Goal: Entertainment & Leisure: Browse casually

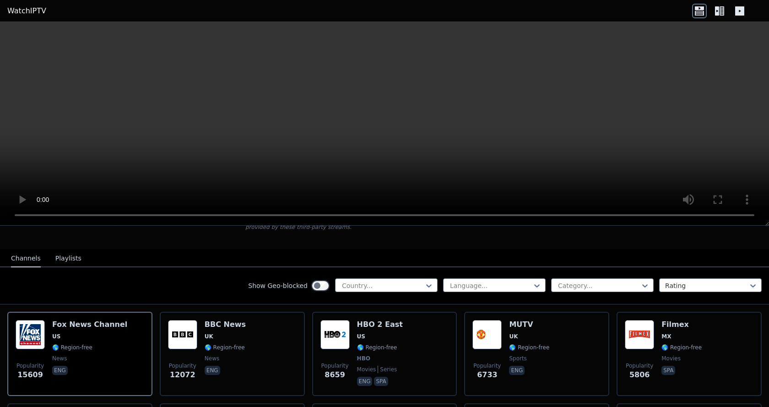
scroll to position [92, 0]
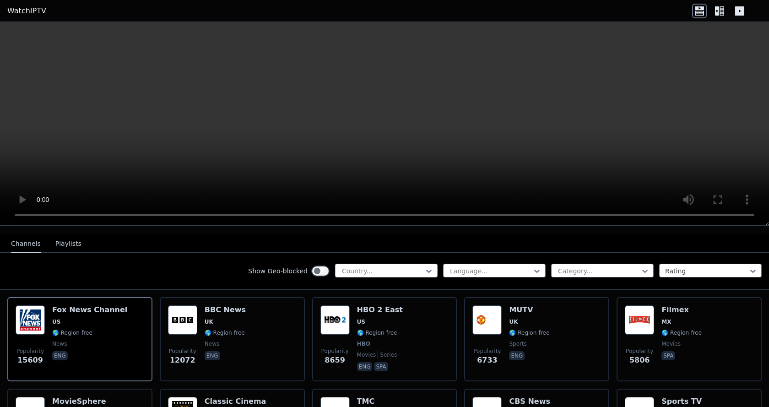
click at [374, 268] on div at bounding box center [382, 271] width 83 height 9
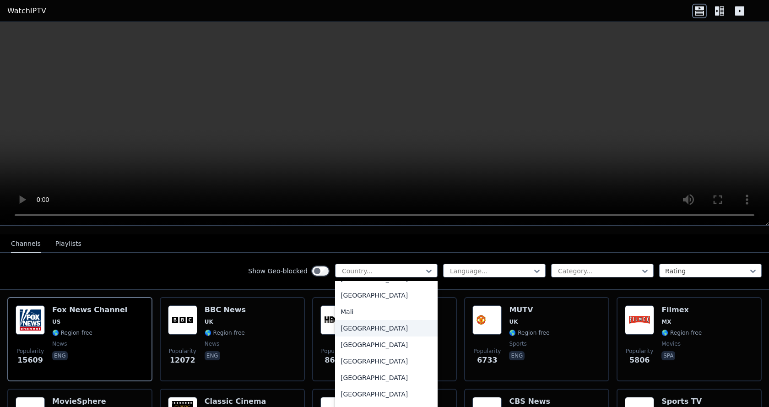
scroll to position [1878, 0]
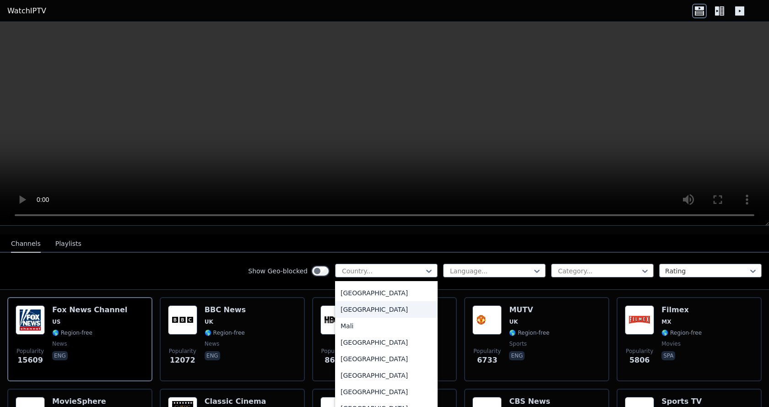
click at [352, 310] on div "[GEOGRAPHIC_DATA]" at bounding box center [386, 309] width 103 height 16
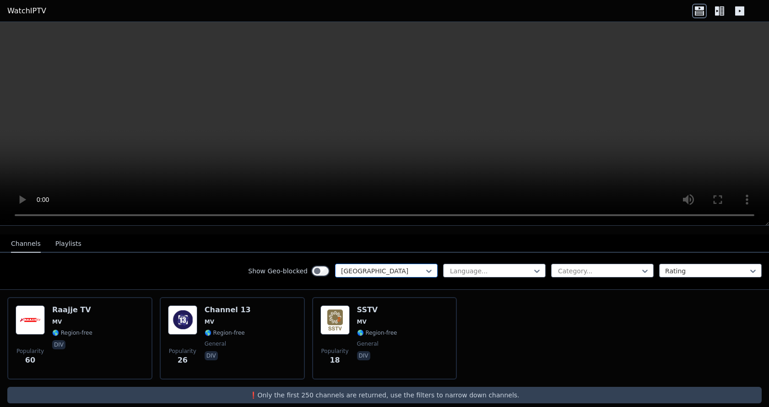
scroll to position [95, 0]
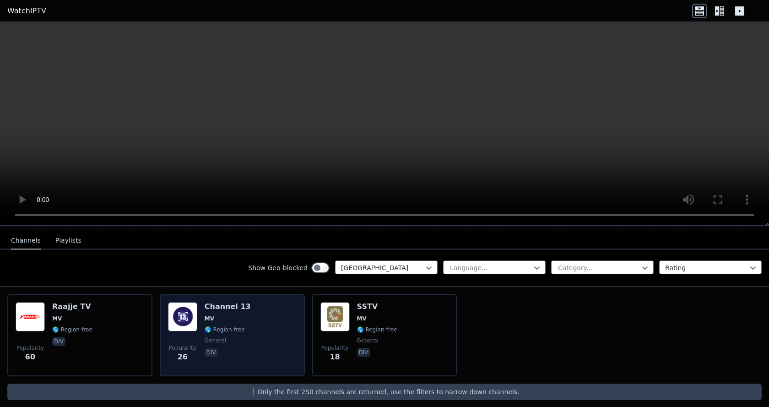
click at [164, 310] on div "Popularity 26 Channel 13 MV 🌎 Region-free general div" at bounding box center [232, 335] width 145 height 82
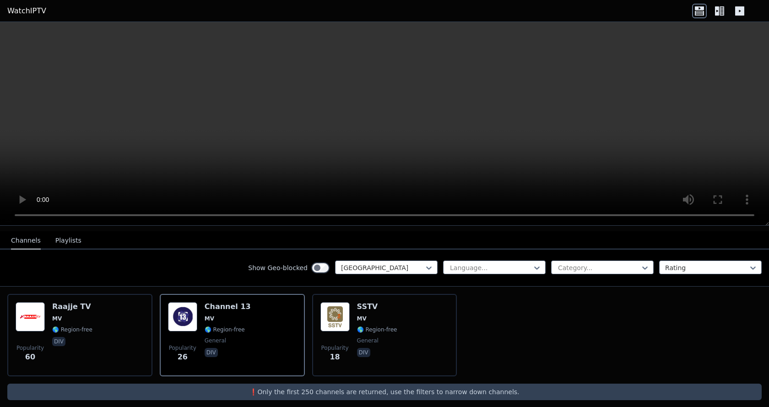
click at [55, 238] on button "Playlists" at bounding box center [68, 240] width 26 height 17
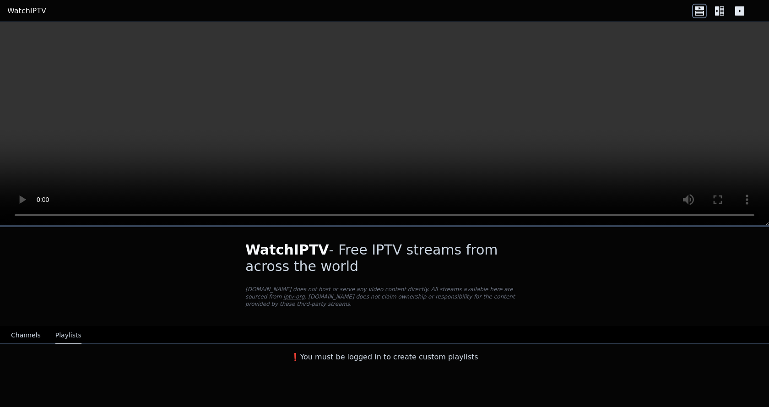
click at [18, 327] on button "Channels" at bounding box center [26, 335] width 30 height 17
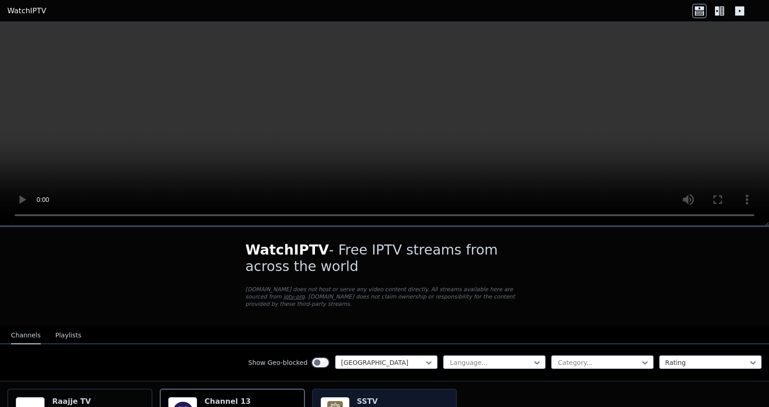
click at [371, 397] on h6 "SSTV" at bounding box center [377, 401] width 40 height 9
